Goal: Transaction & Acquisition: Subscribe to service/newsletter

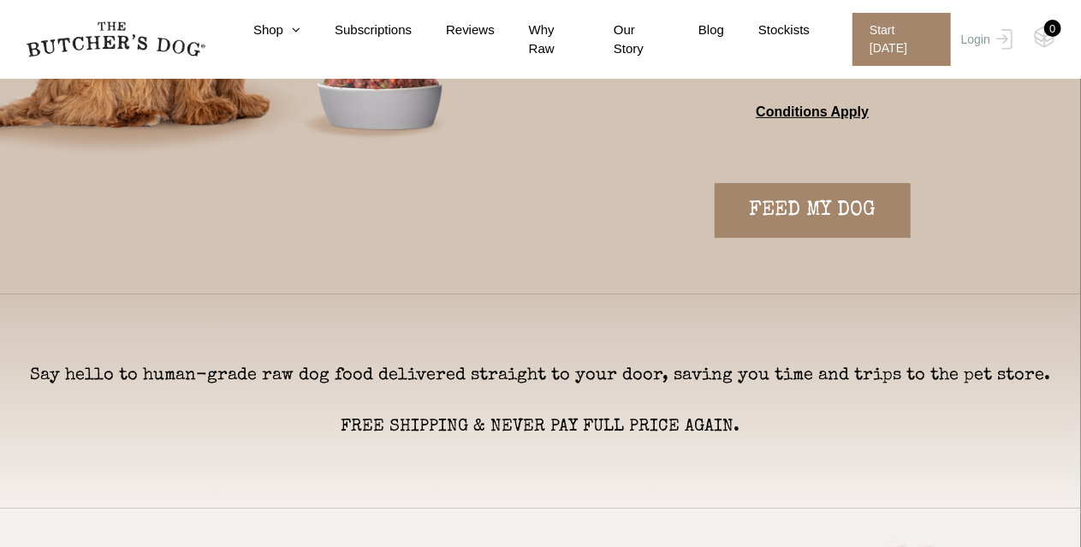
scroll to position [428, 0]
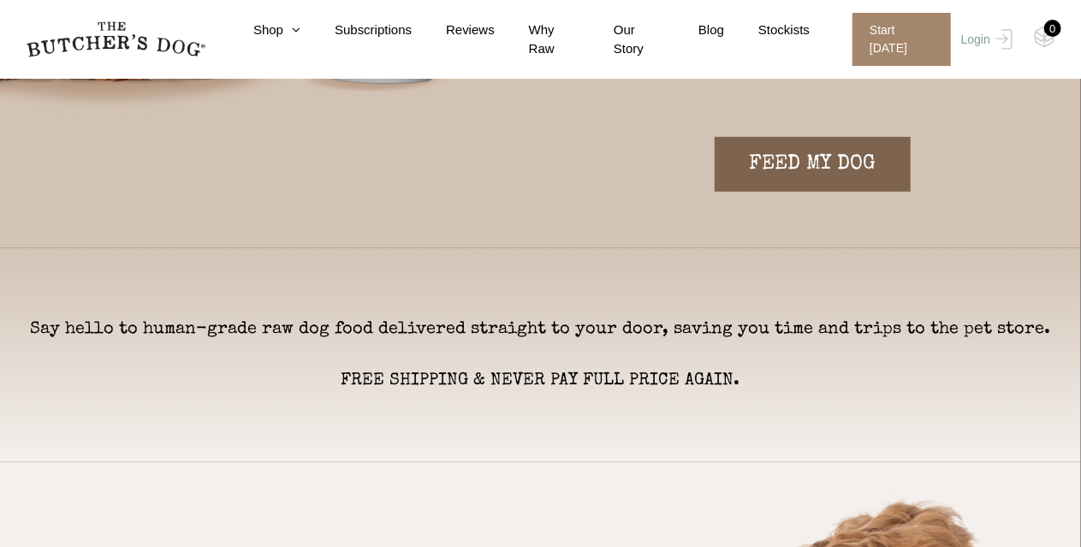
click at [791, 159] on link "FEED MY DOG" at bounding box center [813, 164] width 196 height 55
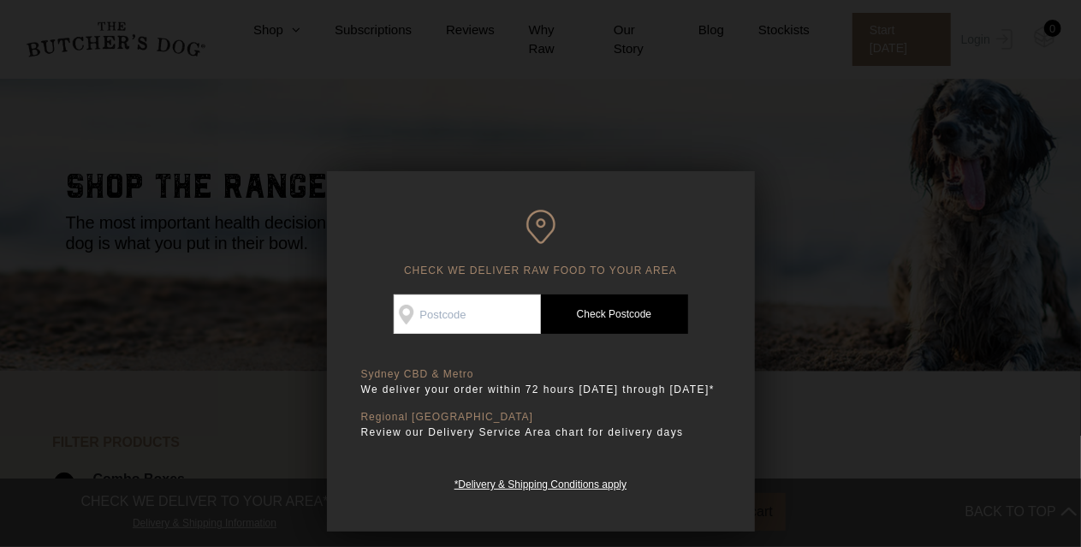
scroll to position [86, 0]
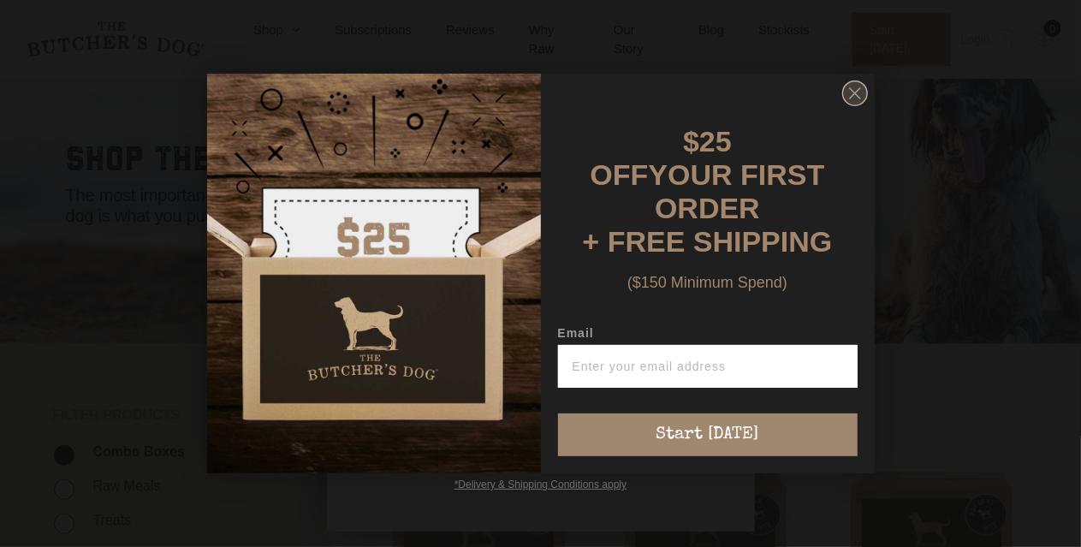
click at [851, 106] on circle "Close dialog" at bounding box center [854, 93] width 25 height 25
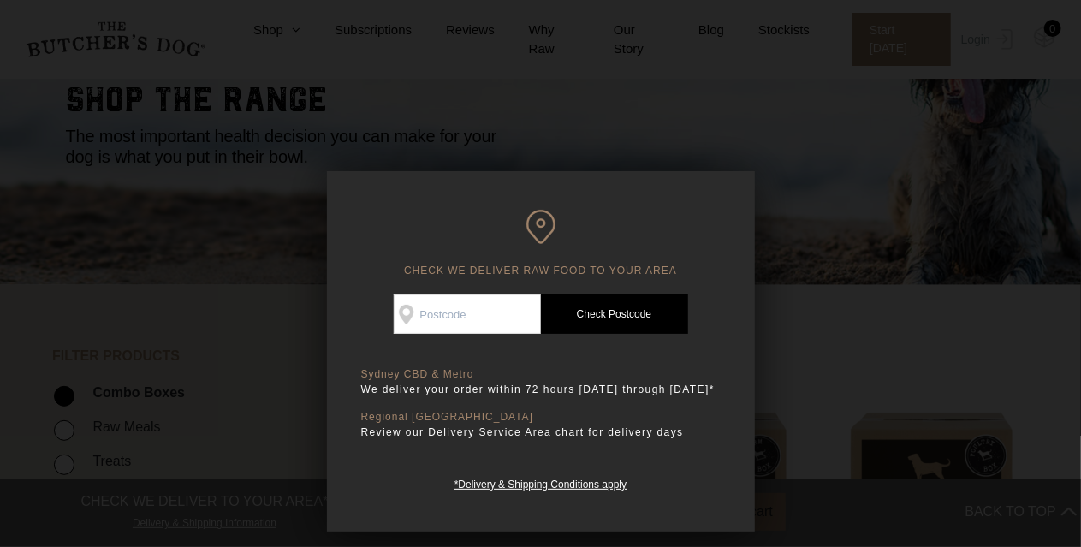
scroll to position [171, 0]
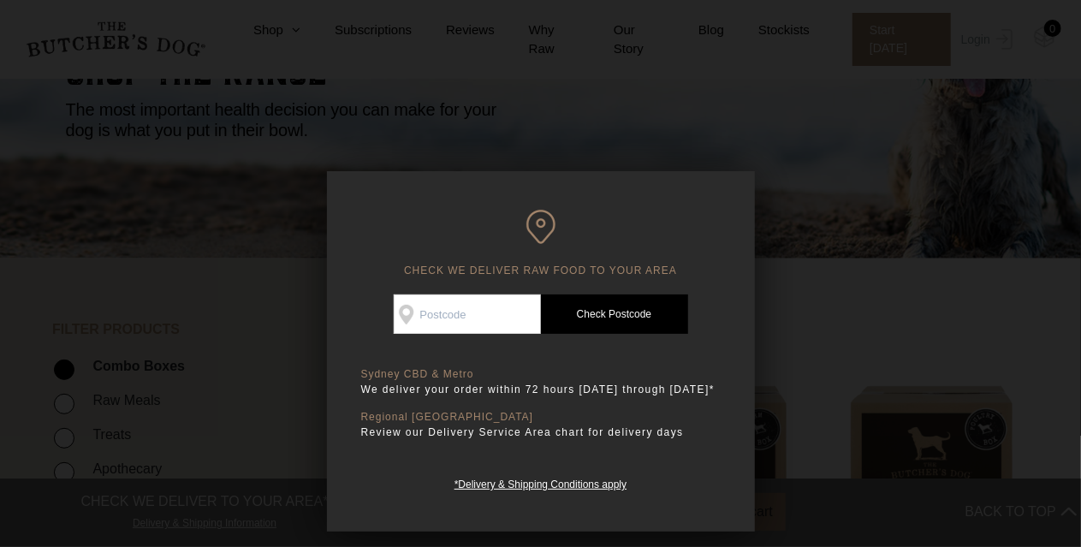
click at [419, 307] on input "Check Availability At" at bounding box center [467, 313] width 147 height 39
type input "4405"
click at [653, 321] on link "Check Postcode" at bounding box center [614, 313] width 147 height 39
